Goal: Transaction & Acquisition: Book appointment/travel/reservation

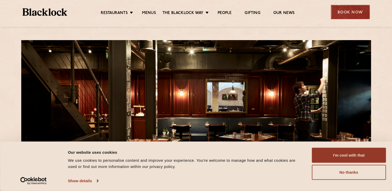
click at [350, 8] on div "Book Now" at bounding box center [350, 12] width 39 height 14
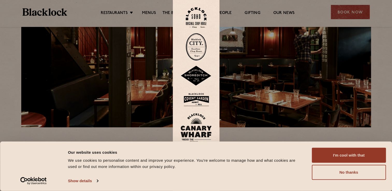
scroll to position [59, 0]
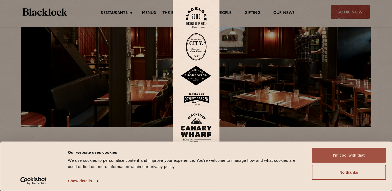
click at [325, 155] on button "I'm cool with that" at bounding box center [349, 155] width 74 height 15
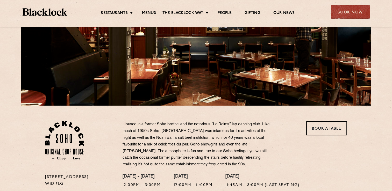
scroll to position [0, 0]
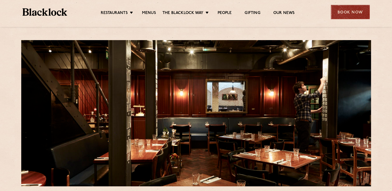
click at [340, 11] on div "Book Now" at bounding box center [350, 12] width 39 height 14
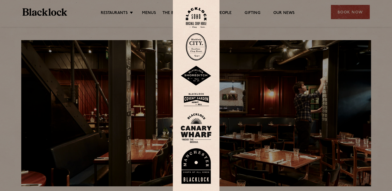
click at [206, 49] on img at bounding box center [196, 46] width 21 height 27
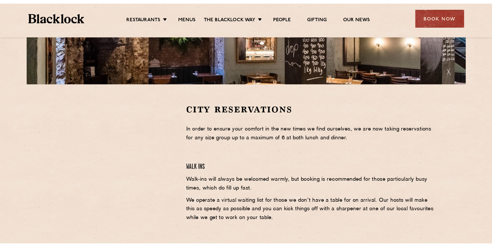
scroll to position [122, 0]
